Goal: Transaction & Acquisition: Purchase product/service

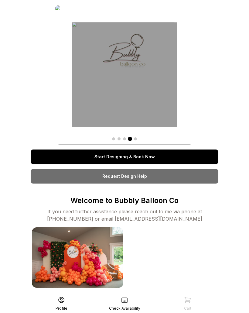
click at [180, 157] on link "Start Designing & Book Now" at bounding box center [125, 157] width 188 height 15
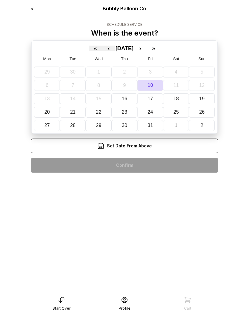
click at [147, 48] on button "›" at bounding box center [140, 48] width 13 height 5
click at [207, 112] on button "23" at bounding box center [203, 112] width 26 height 11
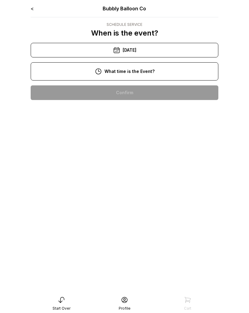
click at [154, 153] on div "1:00 pm" at bounding box center [125, 151] width 178 height 15
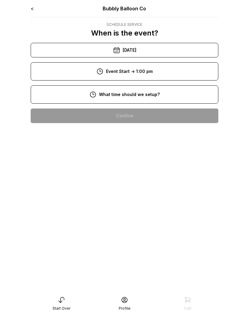
click at [160, 175] on div "11:00 am" at bounding box center [125, 174] width 178 height 15
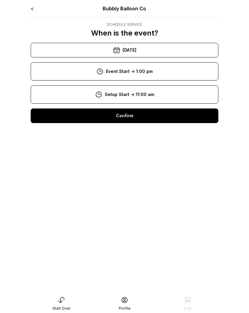
click at [175, 117] on div "Confirm" at bounding box center [125, 116] width 188 height 15
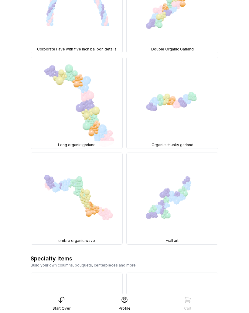
scroll to position [961, 0]
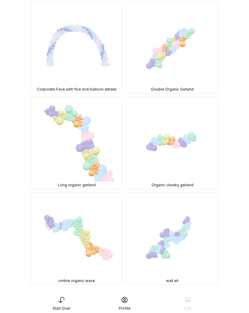
click at [193, 143] on img at bounding box center [173, 143] width 92 height 92
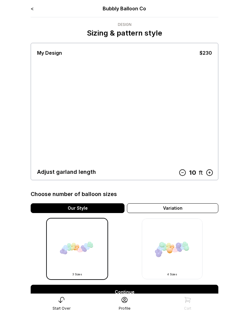
click at [183, 176] on icon at bounding box center [183, 173] width 6 height 6
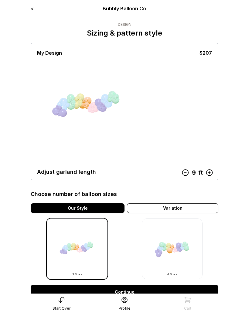
click at [187, 176] on icon at bounding box center [186, 173] width 8 height 8
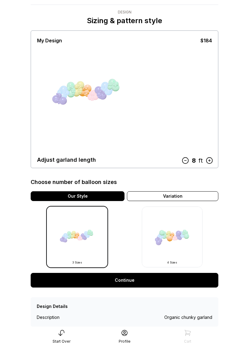
scroll to position [28, 0]
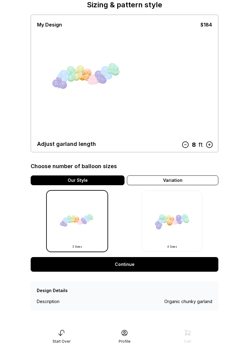
click at [195, 181] on div "Variation" at bounding box center [173, 180] width 92 height 10
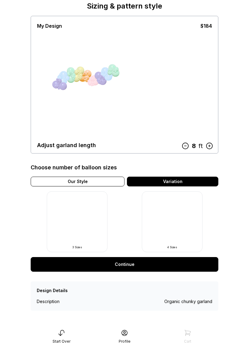
scroll to position [27, 0]
click at [112, 182] on div "Our Style" at bounding box center [78, 181] width 94 height 10
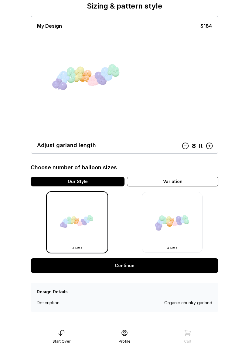
click at [150, 263] on link "Continue" at bounding box center [125, 265] width 188 height 15
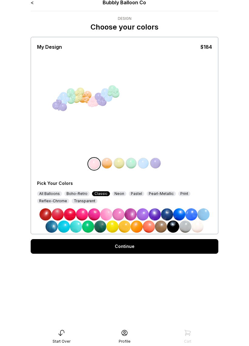
scroll to position [12, 0]
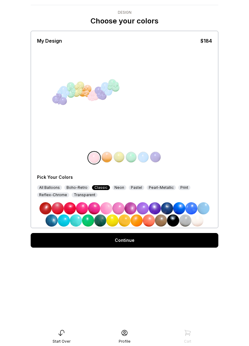
click at [103, 221] on img at bounding box center [100, 220] width 12 height 12
click at [162, 223] on img at bounding box center [161, 220] width 12 height 12
click at [101, 221] on img at bounding box center [100, 220] width 12 height 12
click at [111, 161] on img at bounding box center [107, 157] width 12 height 12
click at [164, 222] on img at bounding box center [161, 220] width 12 height 12
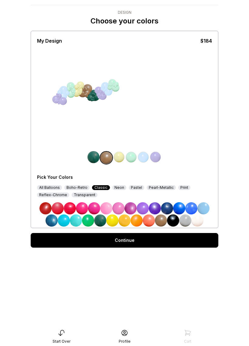
click at [120, 160] on img at bounding box center [119, 157] width 12 height 12
click at [198, 221] on img at bounding box center [198, 220] width 12 height 12
click at [131, 155] on img at bounding box center [131, 157] width 12 height 12
click at [101, 222] on img at bounding box center [100, 220] width 12 height 12
click at [146, 160] on img at bounding box center [144, 157] width 12 height 12
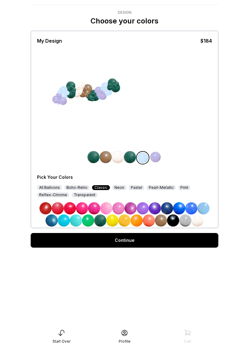
click at [162, 218] on img at bounding box center [161, 220] width 12 height 12
click at [157, 157] on img at bounding box center [156, 157] width 12 height 12
click at [200, 221] on img at bounding box center [198, 220] width 12 height 12
click at [83, 188] on div "Boho-Retro" at bounding box center [77, 187] width 25 height 5
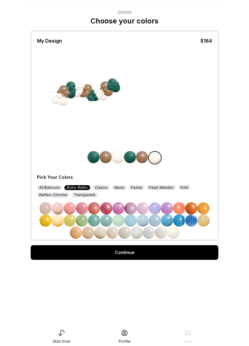
click at [117, 233] on img at bounding box center [112, 232] width 12 height 12
click at [143, 157] on img at bounding box center [142, 157] width 12 height 12
click at [160, 188] on div "Pearl-Metallic" at bounding box center [161, 187] width 29 height 5
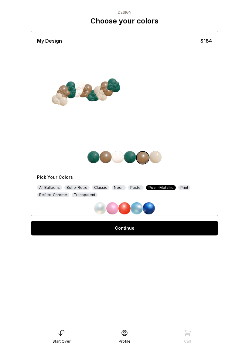
click at [182, 189] on div "Print" at bounding box center [185, 187] width 12 height 5
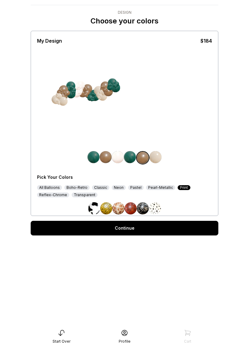
click at [134, 188] on div "Pastel" at bounding box center [136, 187] width 16 height 5
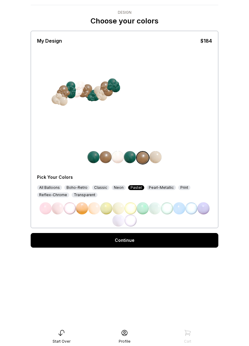
click at [118, 186] on div "Neon" at bounding box center [119, 187] width 14 height 5
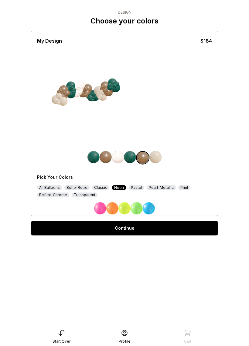
click at [102, 188] on div "Classic" at bounding box center [100, 187] width 17 height 5
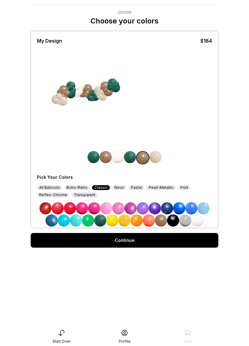
click at [83, 188] on div "Boho-Retro" at bounding box center [77, 187] width 25 height 5
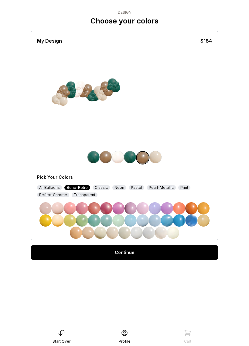
click at [63, 88] on div at bounding box center [63, 89] width 9 height 9
click at [106, 159] on img at bounding box center [106, 157] width 12 height 12
click at [84, 221] on img at bounding box center [82, 220] width 12 height 12
click at [119, 221] on img at bounding box center [119, 220] width 12 height 12
click at [141, 159] on img at bounding box center [144, 157] width 12 height 12
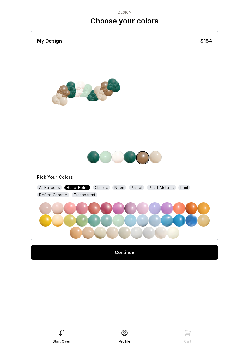
click at [52, 187] on div "All Balloons" at bounding box center [49, 187] width 25 height 5
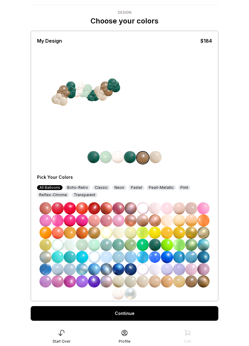
click at [49, 258] on img at bounding box center [46, 257] width 12 height 12
click at [48, 258] on img at bounding box center [46, 257] width 12 height 12
click at [47, 257] on img at bounding box center [46, 257] width 12 height 12
click at [206, 284] on img at bounding box center [204, 281] width 12 height 12
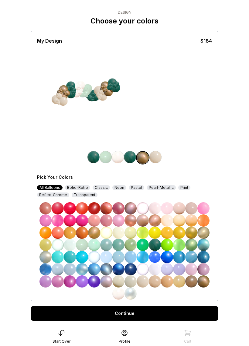
click at [133, 245] on img at bounding box center [131, 245] width 12 height 12
click at [120, 245] on img at bounding box center [119, 245] width 12 height 12
click at [110, 242] on img at bounding box center [106, 245] width 12 height 12
click at [96, 245] on img at bounding box center [94, 245] width 12 height 12
click at [84, 246] on img at bounding box center [82, 245] width 12 height 12
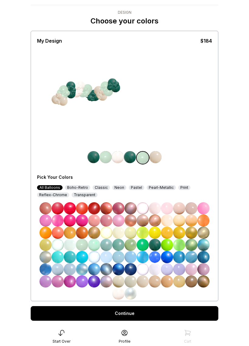
click at [94, 158] on img at bounding box center [94, 157] width 12 height 12
click at [109, 160] on img at bounding box center [107, 157] width 12 height 12
click at [206, 281] on img at bounding box center [204, 281] width 12 height 12
click at [156, 313] on link "Continue" at bounding box center [125, 313] width 188 height 15
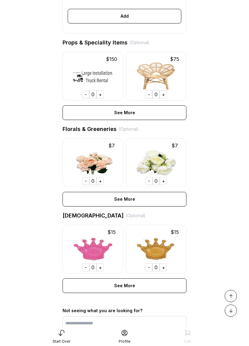
scroll to position [330, 0]
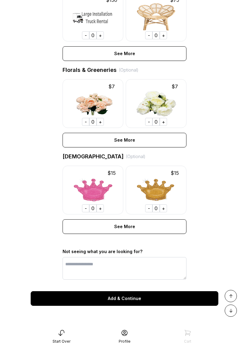
click at [166, 298] on div "Add & Continue" at bounding box center [125, 298] width 188 height 15
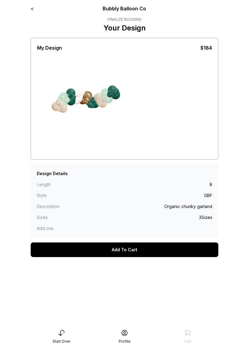
click at [32, 13] on div "< Bubbly Balloon Co Finalize Booking Your Design My Design $184 screenshot clea…" at bounding box center [125, 137] width 188 height 264
click at [33, 8] on link "<" at bounding box center [32, 8] width 3 height 6
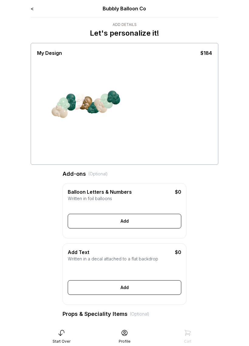
click at [33, 9] on link "<" at bounding box center [32, 8] width 3 height 6
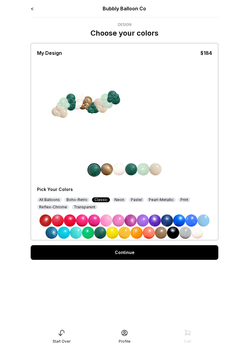
click at [132, 172] on img at bounding box center [131, 169] width 12 height 12
click at [52, 199] on div "All Balloons" at bounding box center [49, 199] width 25 height 5
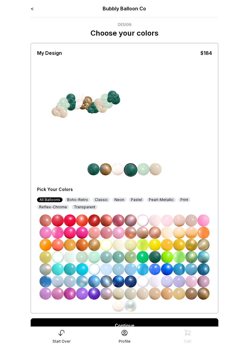
click at [96, 246] on img at bounding box center [94, 245] width 12 height 12
click at [158, 259] on img at bounding box center [155, 257] width 12 height 12
click at [95, 171] on img at bounding box center [94, 169] width 12 height 12
click at [133, 294] on img at bounding box center [131, 293] width 12 height 12
click at [145, 295] on img at bounding box center [143, 293] width 12 height 12
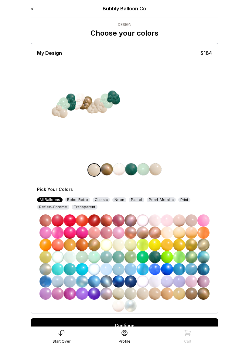
click at [120, 294] on img at bounding box center [119, 293] width 12 height 12
click at [205, 247] on img at bounding box center [204, 245] width 12 height 12
click at [194, 245] on img at bounding box center [192, 245] width 12 height 12
click at [206, 245] on img at bounding box center [204, 245] width 12 height 12
click at [207, 246] on img at bounding box center [204, 245] width 12 height 12
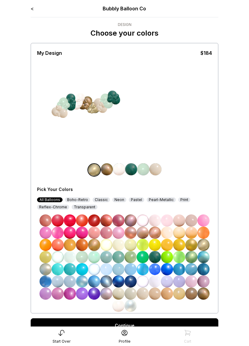
click at [62, 111] on div at bounding box center [63, 113] width 9 height 9
click at [94, 171] on img at bounding box center [94, 170] width 12 height 12
click at [112, 171] on img at bounding box center [107, 169] width 12 height 12
click at [157, 256] on img at bounding box center [155, 257] width 12 height 12
click at [120, 171] on img at bounding box center [119, 169] width 12 height 12
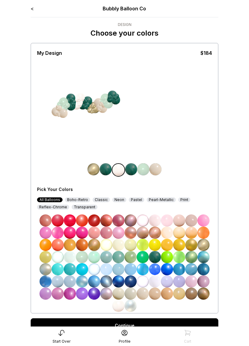
click at [205, 246] on img at bounding box center [204, 245] width 12 height 12
click at [133, 169] on img at bounding box center [131, 169] width 12 height 12
click at [141, 172] on img at bounding box center [144, 169] width 12 height 12
click at [158, 170] on img at bounding box center [156, 169] width 12 height 12
click at [95, 173] on img at bounding box center [94, 169] width 12 height 12
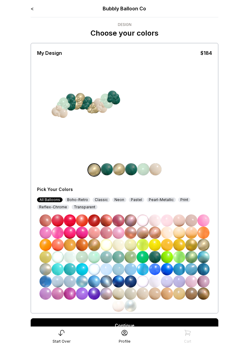
click at [154, 253] on img at bounding box center [155, 257] width 12 height 12
click at [157, 259] on img at bounding box center [155, 257] width 12 height 12
click at [119, 172] on img at bounding box center [119, 169] width 12 height 12
click at [158, 259] on img at bounding box center [155, 257] width 12 height 12
click at [144, 172] on img at bounding box center [144, 169] width 12 height 12
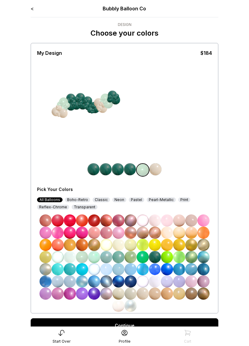
click at [158, 256] on img at bounding box center [155, 257] width 12 height 12
click at [157, 170] on img at bounding box center [156, 169] width 12 height 12
click at [156, 257] on img at bounding box center [155, 257] width 12 height 12
click at [109, 172] on img at bounding box center [106, 169] width 12 height 12
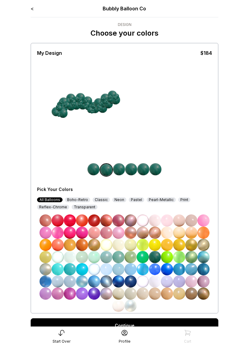
click at [206, 247] on img at bounding box center [204, 245] width 12 height 12
click at [120, 171] on img at bounding box center [119, 169] width 12 height 12
click at [118, 305] on img at bounding box center [119, 305] width 12 height 12
click at [134, 170] on img at bounding box center [131, 169] width 12 height 12
click at [121, 295] on img at bounding box center [119, 293] width 12 height 12
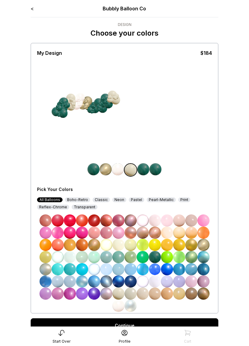
click at [119, 173] on img at bounding box center [118, 169] width 12 height 12
click at [156, 256] on img at bounding box center [155, 257] width 12 height 12
click at [144, 172] on img at bounding box center [144, 169] width 12 height 12
click at [206, 245] on img at bounding box center [204, 245] width 12 height 12
click at [159, 171] on img at bounding box center [156, 169] width 12 height 12
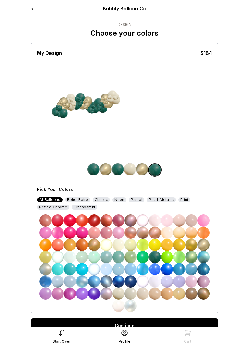
click at [143, 281] on img at bounding box center [143, 281] width 12 height 12
click at [120, 308] on img at bounding box center [119, 305] width 12 height 12
click at [140, 170] on img at bounding box center [142, 169] width 12 height 12
click at [157, 257] on img at bounding box center [155, 257] width 12 height 12
click at [118, 170] on img at bounding box center [118, 169] width 12 height 12
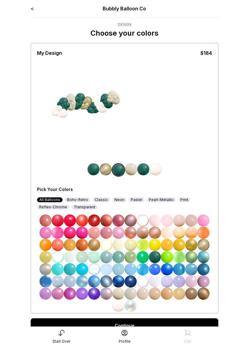
click at [206, 246] on img at bounding box center [204, 245] width 12 height 12
click at [158, 257] on img at bounding box center [155, 257] width 12 height 12
click at [95, 170] on img at bounding box center [94, 169] width 12 height 12
click at [204, 244] on img at bounding box center [204, 245] width 12 height 12
click at [156, 257] on img at bounding box center [155, 257] width 12 height 12
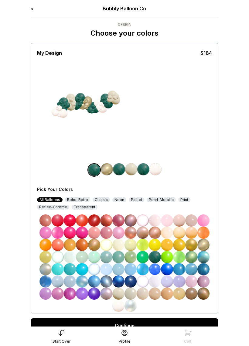
click at [121, 170] on img at bounding box center [119, 169] width 12 height 12
click at [144, 169] on img at bounding box center [144, 169] width 12 height 12
click at [206, 244] on img at bounding box center [204, 245] width 12 height 12
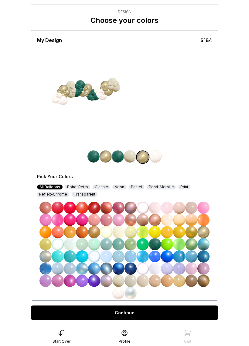
scroll to position [27, 0]
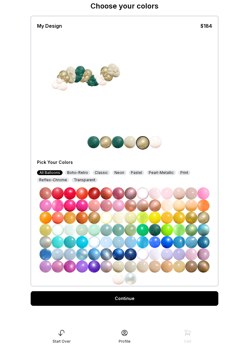
click at [164, 297] on link "Continue" at bounding box center [125, 298] width 188 height 15
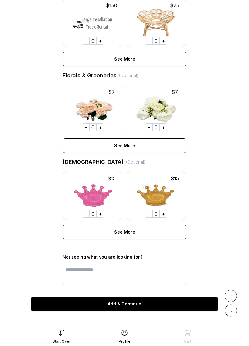
scroll to position [330, 0]
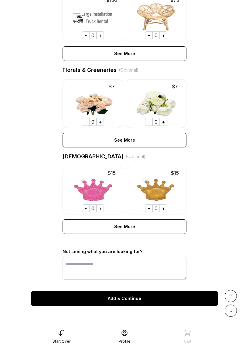
click at [153, 299] on div "Add & Continue" at bounding box center [125, 298] width 188 height 15
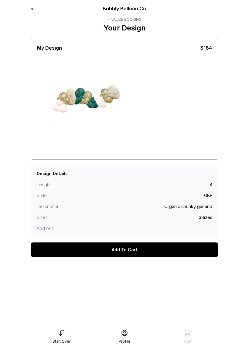
click at [162, 245] on div "Add To Cart" at bounding box center [125, 249] width 188 height 15
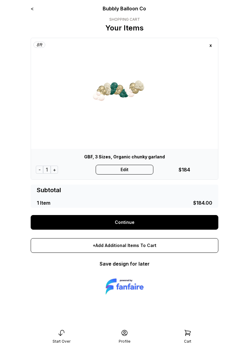
click at [180, 219] on link "Continue" at bounding box center [125, 222] width 188 height 15
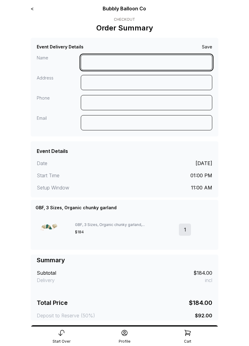
click at [130, 61] on input at bounding box center [147, 62] width 132 height 15
type input "**********"
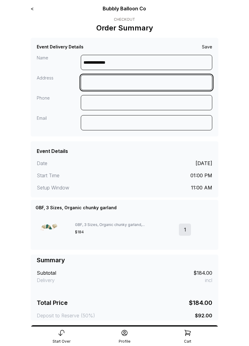
click at [116, 81] on input at bounding box center [147, 82] width 132 height 15
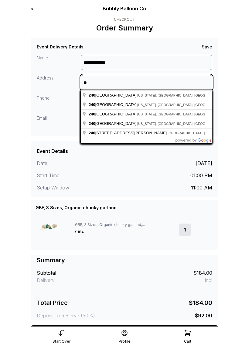
type input "*"
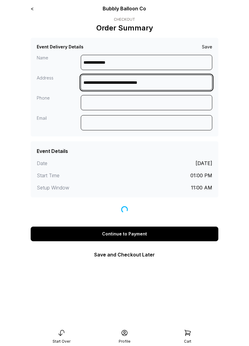
click at [179, 82] on input "**********" at bounding box center [147, 82] width 132 height 15
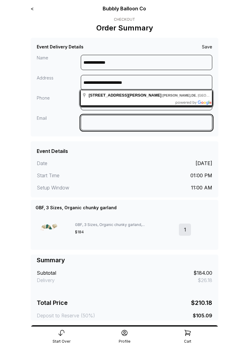
click at [150, 117] on input at bounding box center [147, 122] width 132 height 15
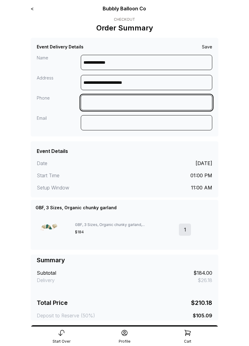
click at [143, 100] on input at bounding box center [147, 102] width 132 height 15
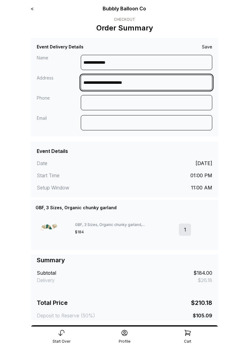
click at [189, 85] on input "**********" at bounding box center [147, 82] width 132 height 15
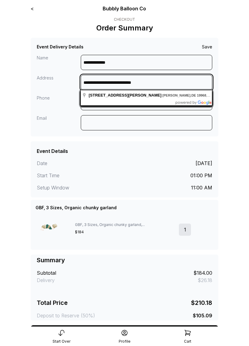
type input "**********"
click at [244, 104] on main "**********" at bounding box center [124, 192] width 249 height 385
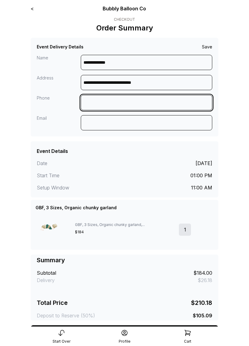
click at [138, 100] on input at bounding box center [147, 102] width 132 height 15
type input "**********"
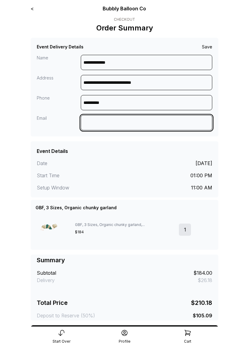
click at [121, 122] on input at bounding box center [147, 122] width 132 height 15
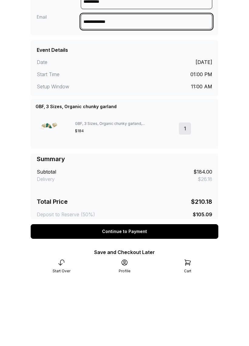
scroll to position [51, 0]
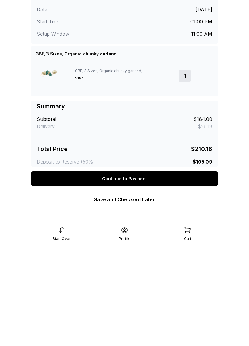
type input "**********"
click at [197, 274] on div "Continue to Payment" at bounding box center [125, 281] width 188 height 15
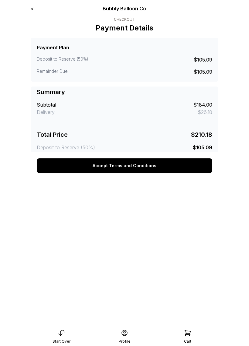
click at [195, 165] on button "Accept Terms and Conditions" at bounding box center [125, 165] width 176 height 15
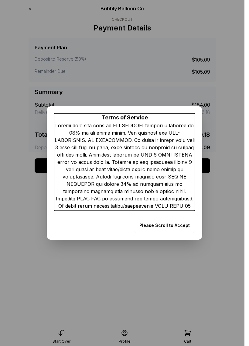
click at [177, 228] on form "Please Scroll to Accept" at bounding box center [164, 225] width 61 height 15
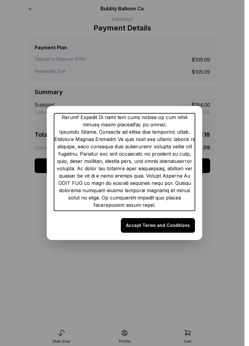
scroll to position [241, 0]
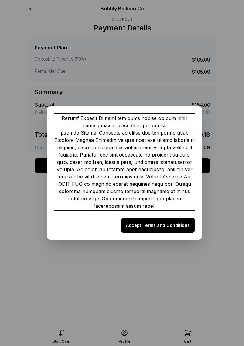
click at [172, 227] on button "Accept Terms and Conditions" at bounding box center [158, 225] width 74 height 15
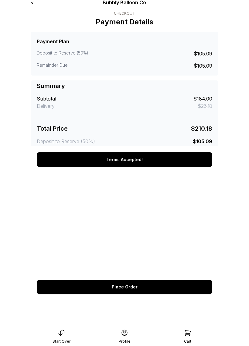
scroll to position [12, 0]
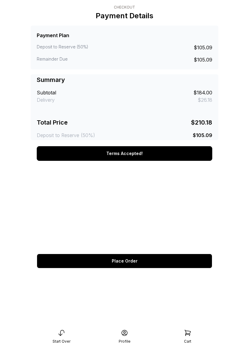
click at [131, 263] on span "Place Order" at bounding box center [125, 261] width 26 height 4
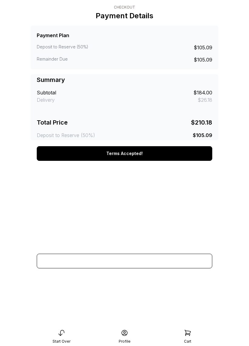
click at [131, 261] on form at bounding box center [125, 216] width 176 height 104
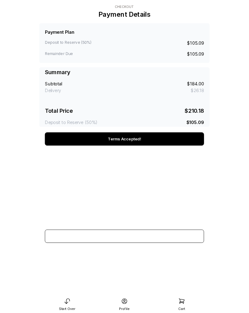
scroll to position [0, 0]
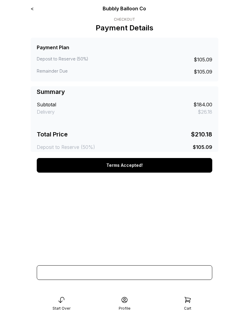
click at [149, 274] on form at bounding box center [125, 228] width 176 height 104
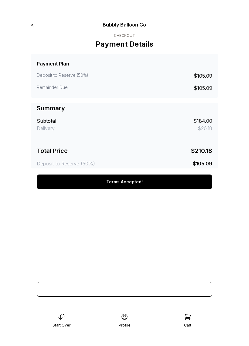
scroll to position [12, 0]
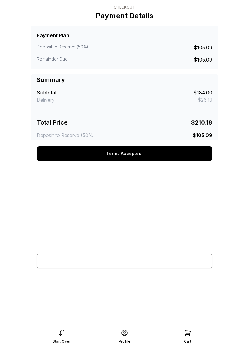
click at [140, 263] on form at bounding box center [125, 216] width 176 height 104
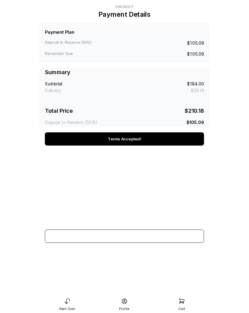
scroll to position [0, 0]
